Goal: Navigation & Orientation: Find specific page/section

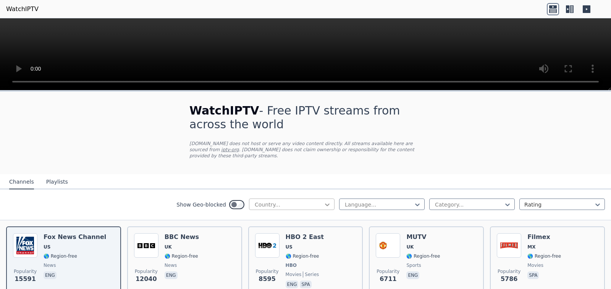
click at [327, 201] on div at bounding box center [328, 205] width 8 height 8
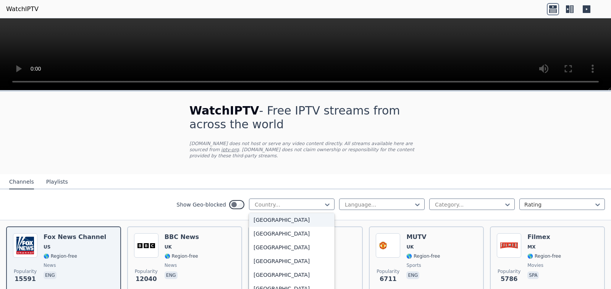
scroll to position [115, 0]
click at [284, 223] on div "Aruba" at bounding box center [292, 217] width 86 height 14
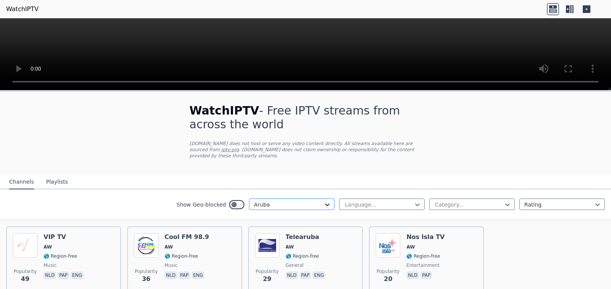
click at [324, 201] on icon at bounding box center [328, 205] width 8 height 8
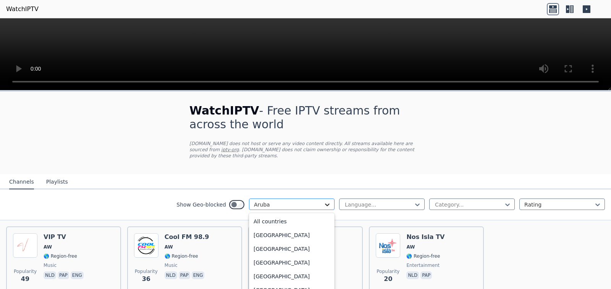
scroll to position [29, 0]
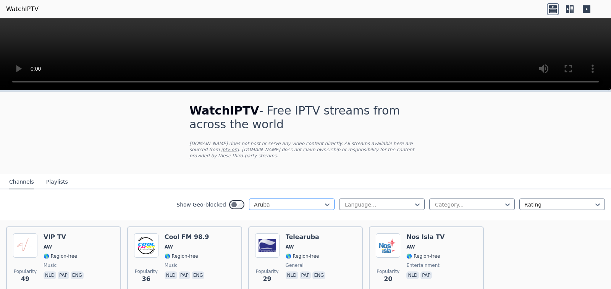
drag, startPoint x: 295, startPoint y: 202, endPoint x: 254, endPoint y: 203, distance: 40.5
click at [254, 203] on div at bounding box center [289, 205] width 70 height 8
click at [266, 201] on div at bounding box center [289, 205] width 70 height 8
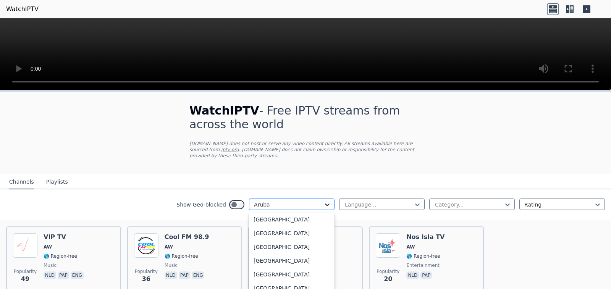
click at [324, 201] on icon at bounding box center [328, 205] width 8 height 8
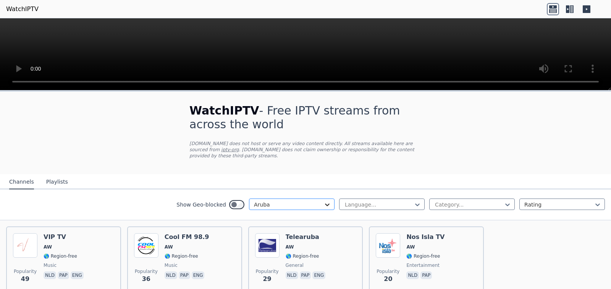
click at [324, 201] on icon at bounding box center [328, 205] width 8 height 8
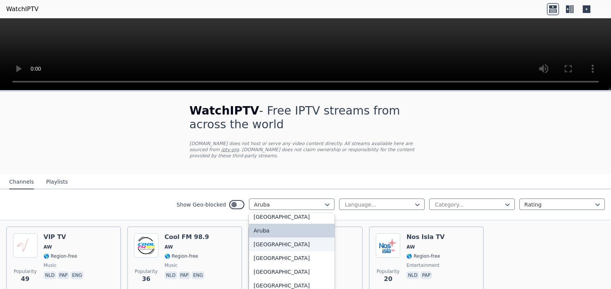
scroll to position [115, 0]
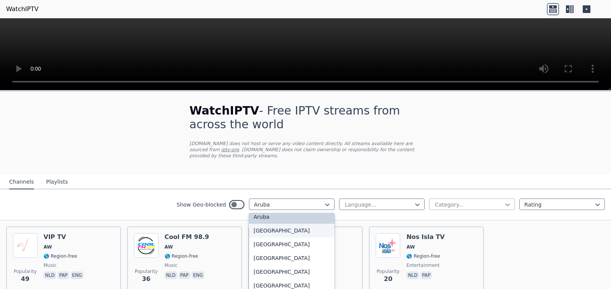
click at [504, 202] on icon at bounding box center [508, 205] width 8 height 8
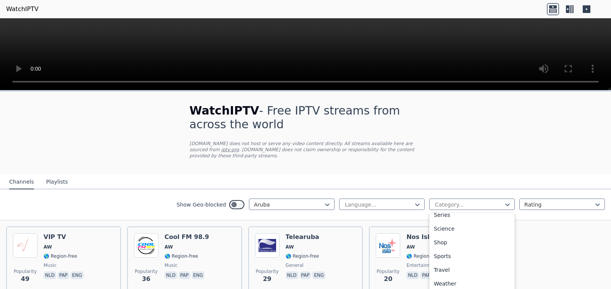
scroll to position [337, 0]
click at [447, 249] on div "Sports" at bounding box center [472, 256] width 86 height 14
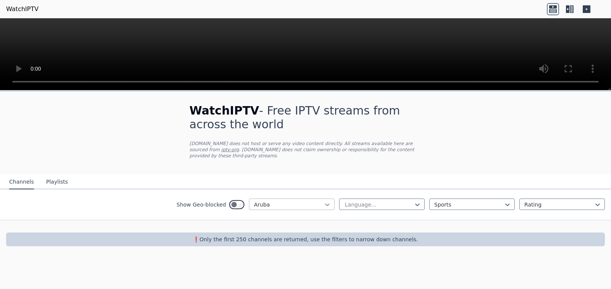
click at [325, 204] on icon at bounding box center [328, 205] width 8 height 8
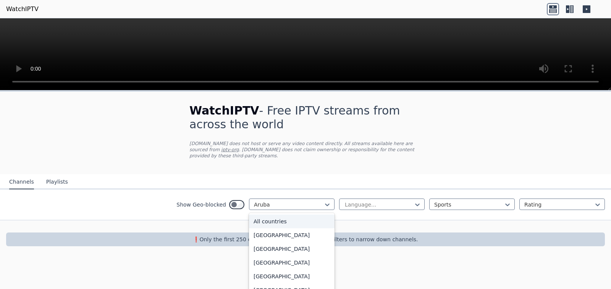
click at [301, 217] on div "All countries" at bounding box center [292, 222] width 86 height 14
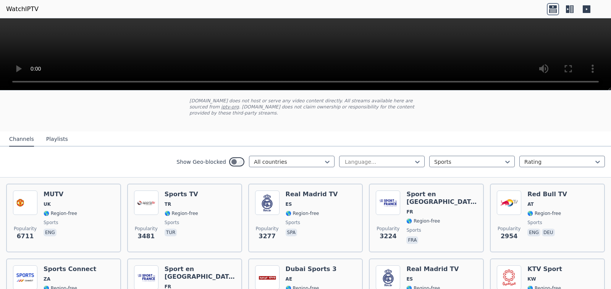
scroll to position [90, 0]
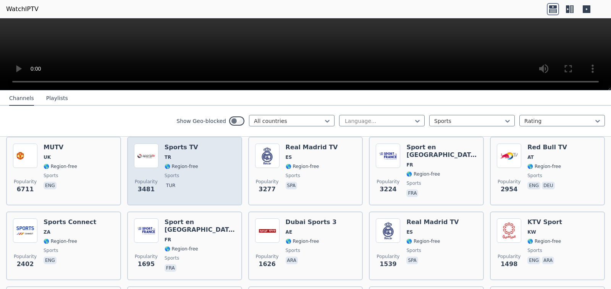
click at [184, 145] on h6 "Sports TV" at bounding box center [182, 148] width 34 height 8
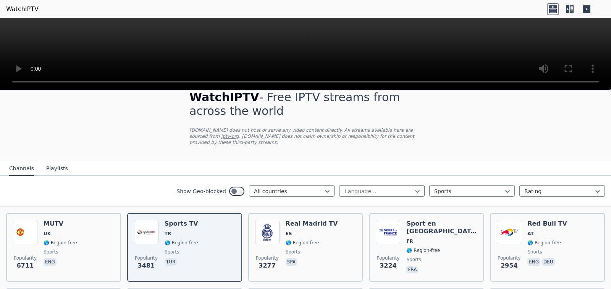
scroll to position [38, 0]
